Goal: Find specific page/section: Find specific page/section

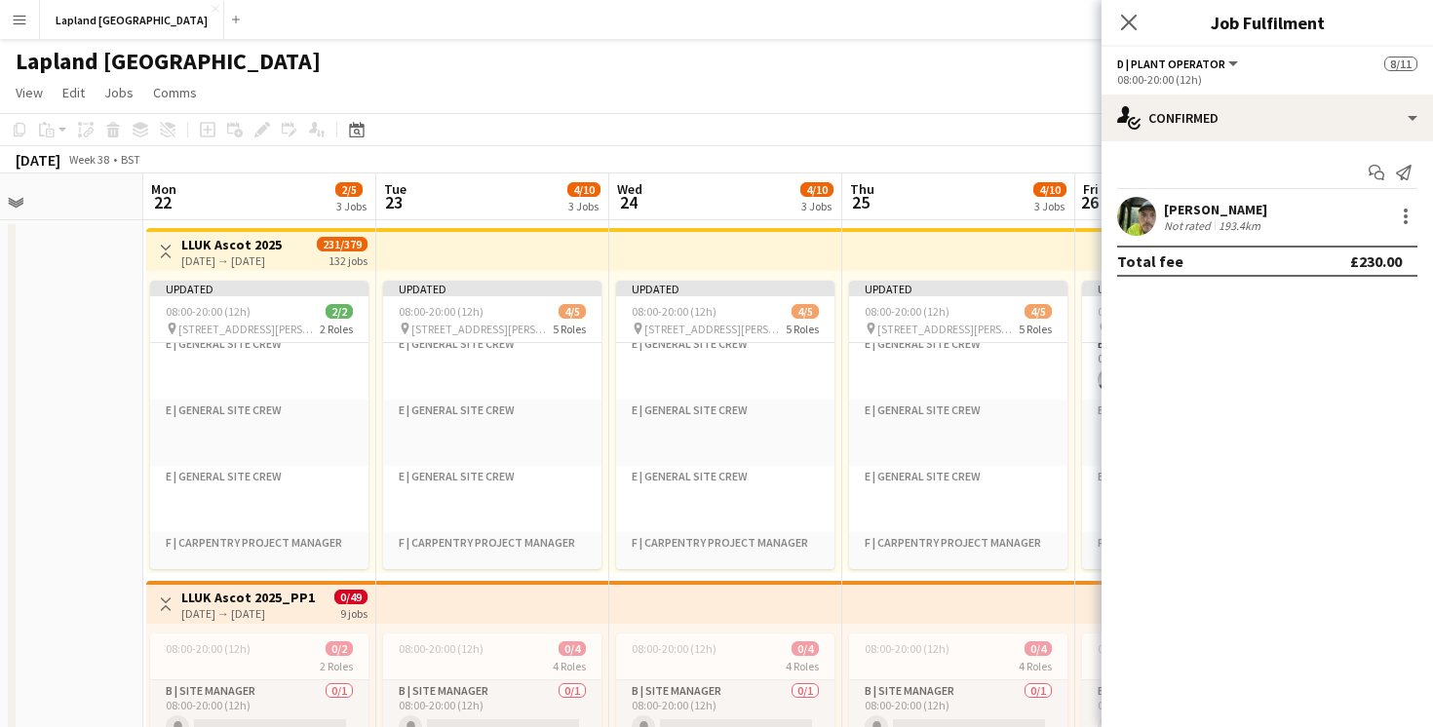
scroll to position [0, 553]
click at [1130, 13] on icon "Close pop-in" at bounding box center [1128, 22] width 19 height 19
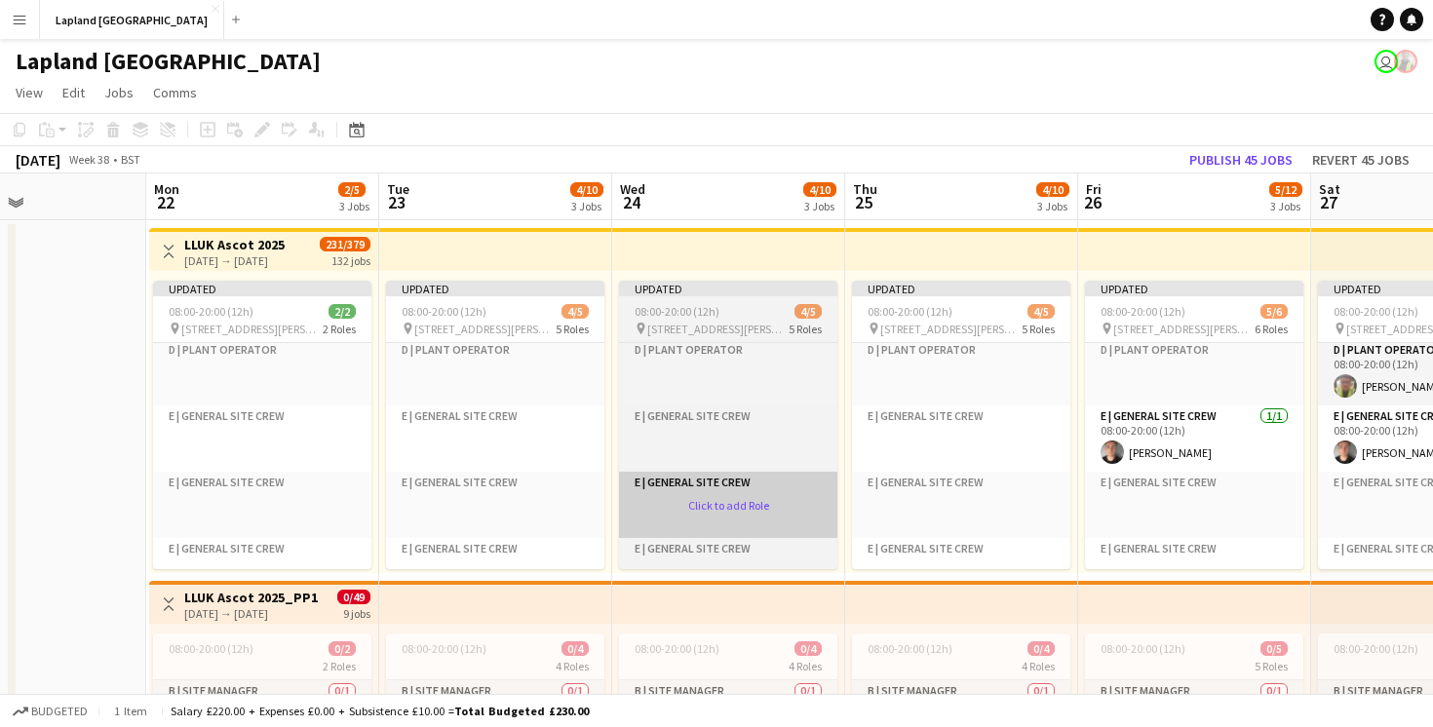
scroll to position [247, 0]
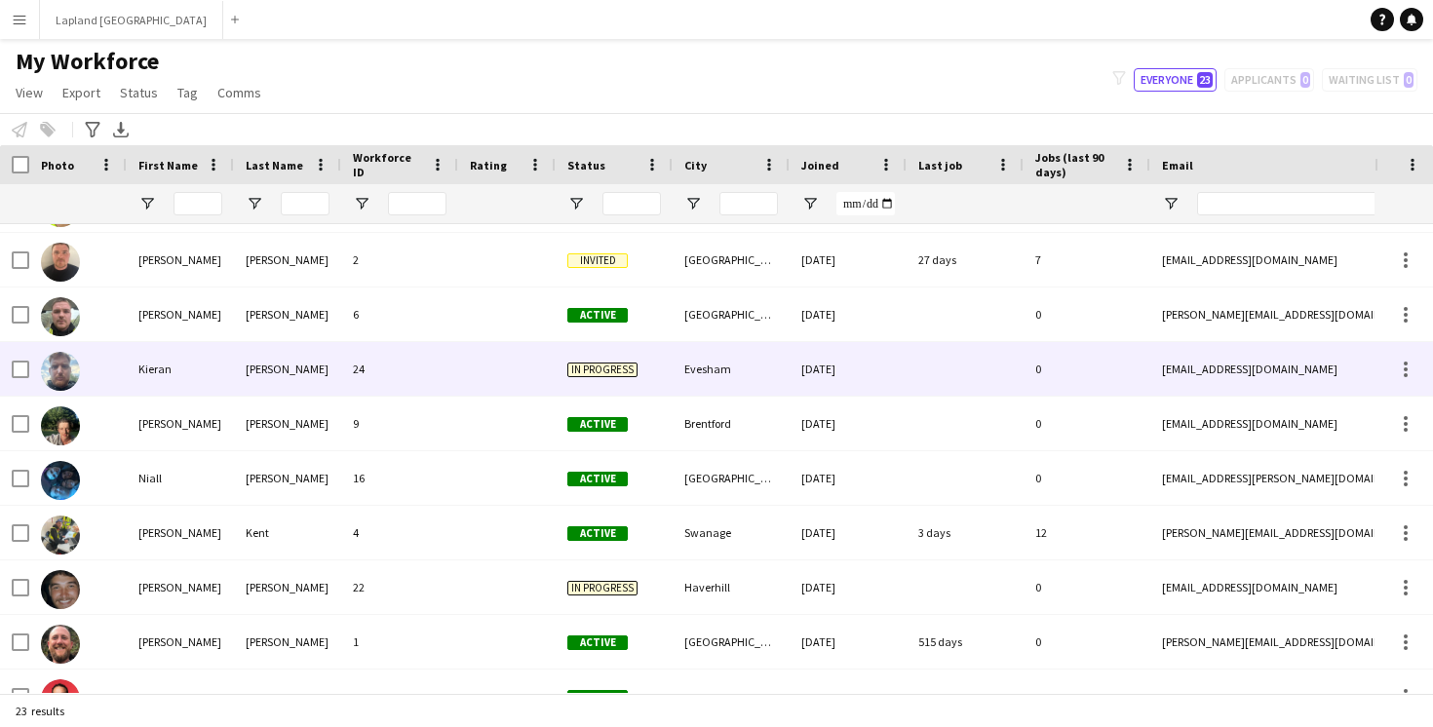
scroll to position [596, 0]
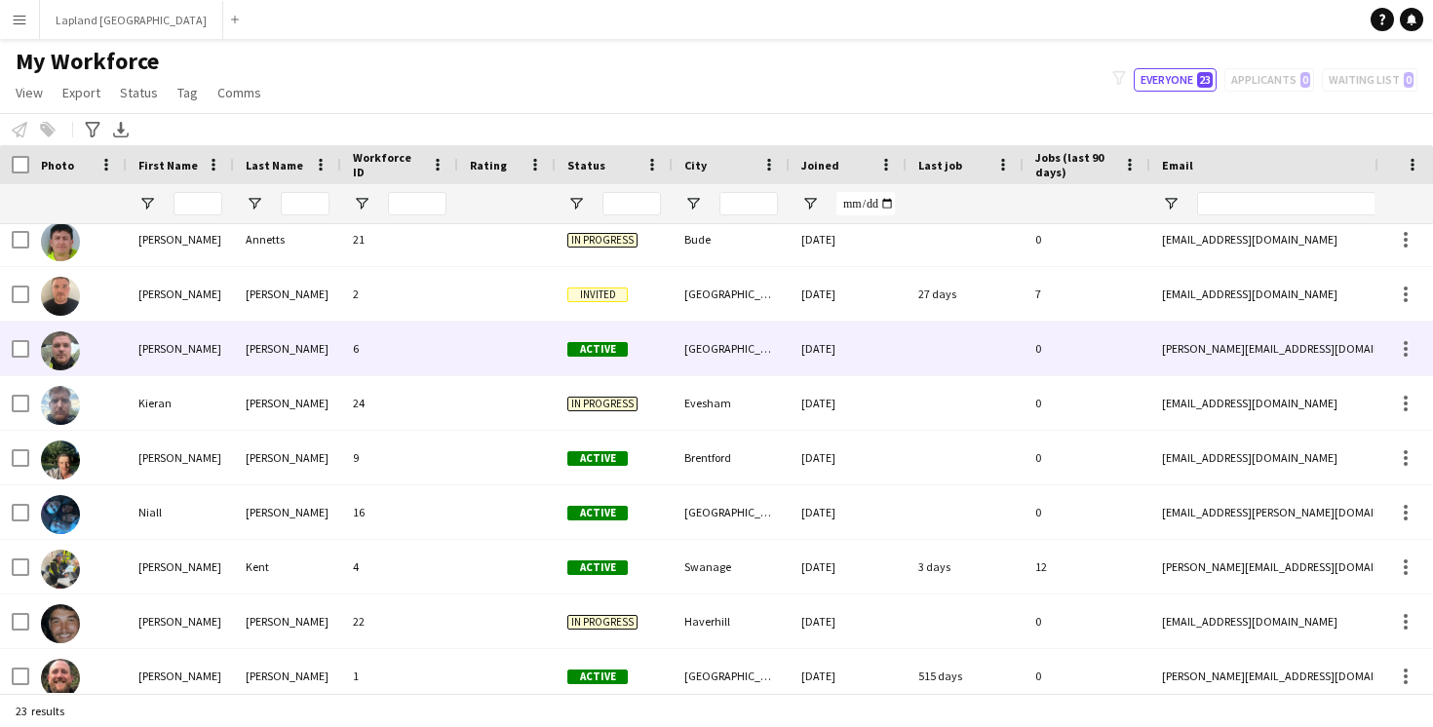
scroll to position [566, 0]
